Goal: Information Seeking & Learning: Learn about a topic

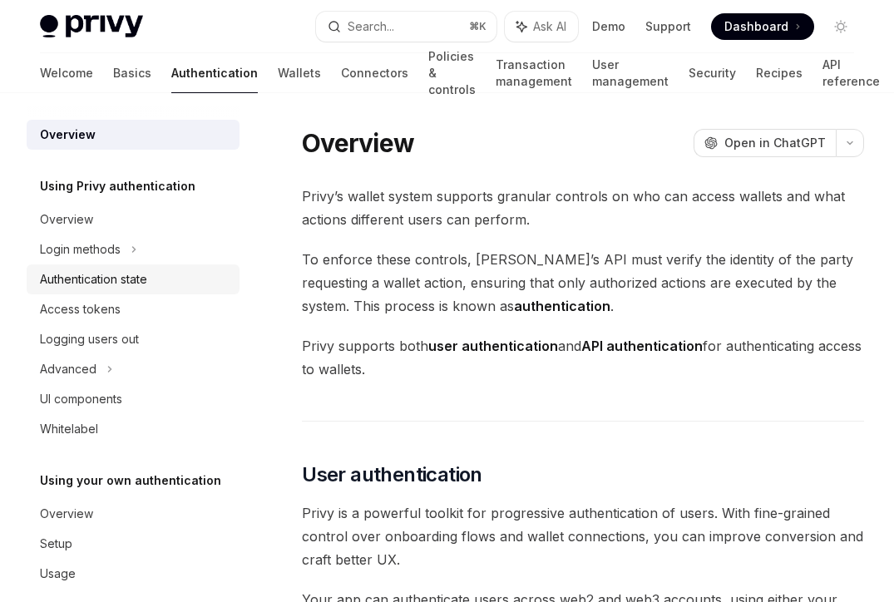
click at [99, 282] on div "Authentication state" at bounding box center [93, 279] width 107 height 20
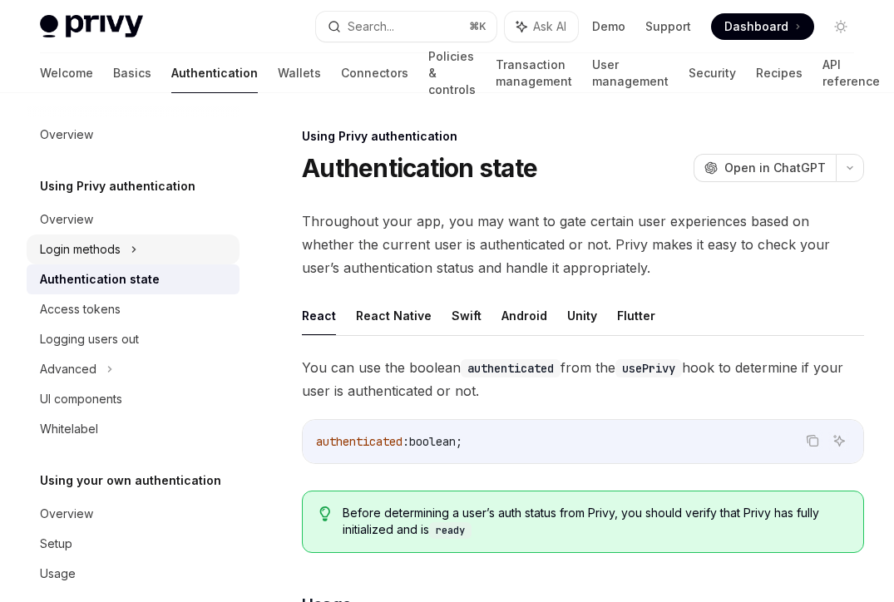
click at [167, 252] on div "Login methods" at bounding box center [133, 249] width 213 height 30
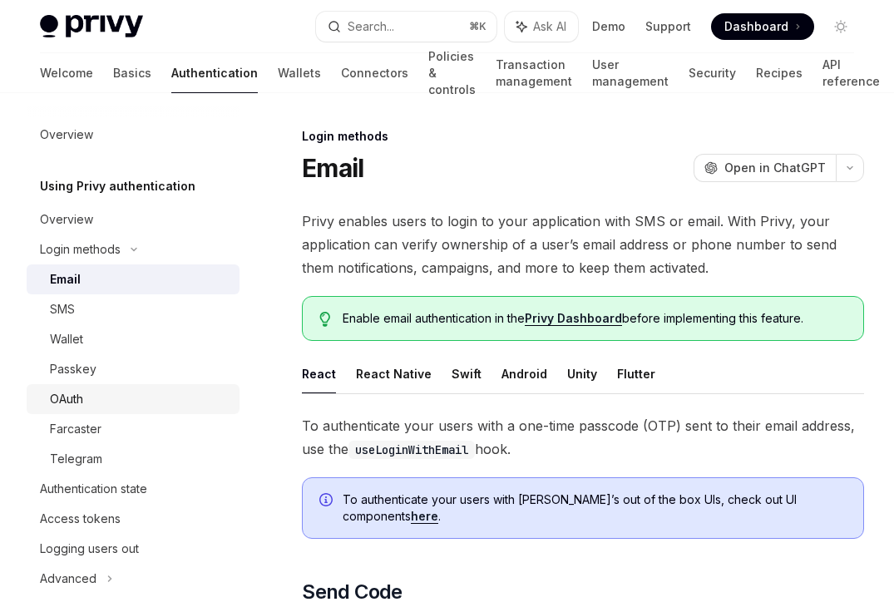
click at [125, 410] on link "OAuth" at bounding box center [133, 399] width 213 height 30
type textarea "*"
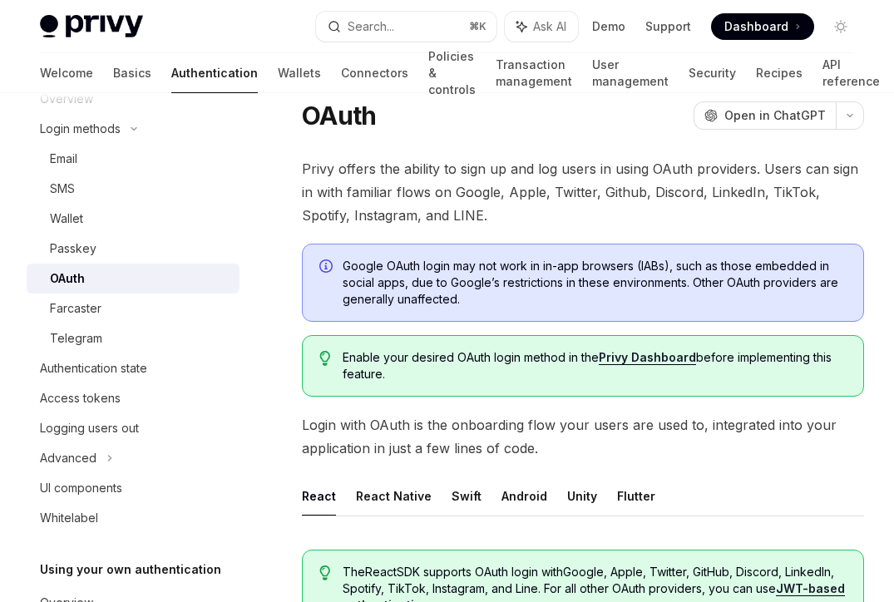
scroll to position [53, 0]
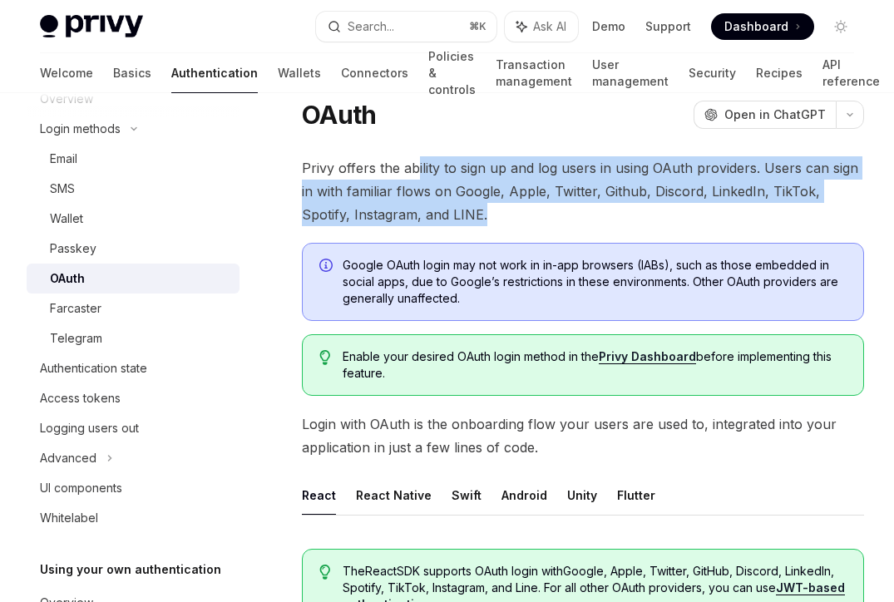
drag, startPoint x: 414, startPoint y: 169, endPoint x: 460, endPoint y: 215, distance: 65.3
click at [460, 215] on span "Privy offers the ability to sign up and log users in using OAuth providers. Use…" at bounding box center [583, 191] width 562 height 70
